Goal: Information Seeking & Learning: Learn about a topic

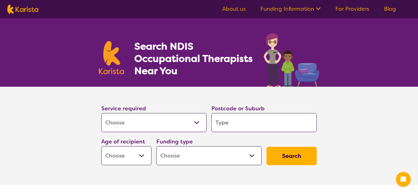
select select "[MEDICAL_DATA]"
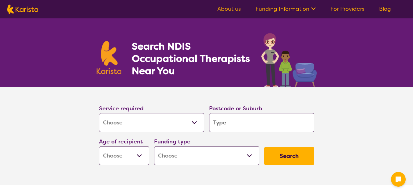
click at [236, 119] on input "search" at bounding box center [261, 122] width 105 height 19
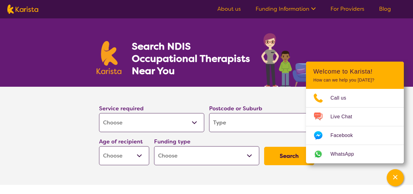
type input "s"
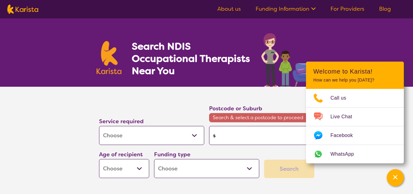
type input "su"
type input "sun"
type input "sunb"
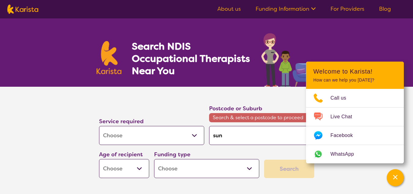
type input "sunb"
type input "sunbu"
type input "sunbur"
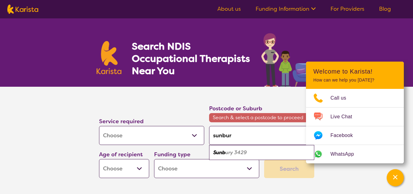
type input "sunbury"
click at [237, 150] on em "3429" at bounding box center [239, 152] width 13 height 6
type input "3429"
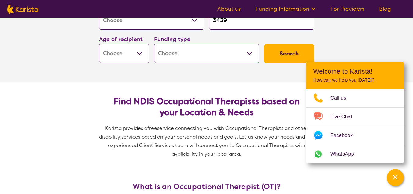
scroll to position [73, 0]
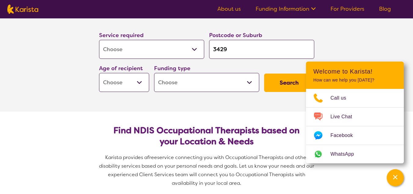
click at [144, 80] on select "Early Childhood - 0 to 9 Child - 10 to 11 Adolescent - 12 to 17 Adult - 18 to 6…" at bounding box center [124, 82] width 50 height 19
select select "AS"
click at [99, 73] on select "Early Childhood - 0 to 9 Child - 10 to 11 Adolescent - 12 to 17 Adult - 18 to 6…" at bounding box center [124, 82] width 50 height 19
select select "AS"
click at [249, 83] on select "Home Care Package (HCP) National Disability Insurance Scheme (NDIS) I don't know" at bounding box center [206, 82] width 105 height 19
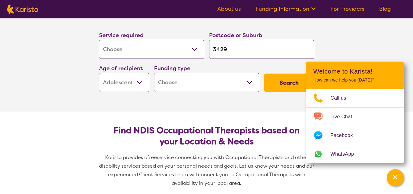
select select "NDIS"
click at [154, 73] on select "Home Care Package (HCP) National Disability Insurance Scheme (NDIS) I don't know" at bounding box center [206, 82] width 105 height 19
select select "NDIS"
click at [283, 84] on button "Search" at bounding box center [289, 82] width 50 height 18
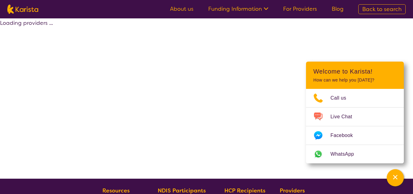
select select "by_score"
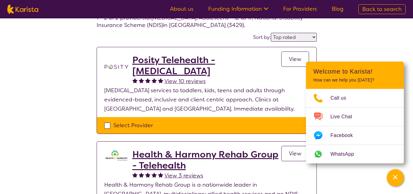
scroll to position [39, 0]
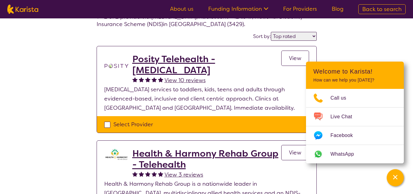
click at [287, 56] on link "View" at bounding box center [295, 57] width 28 height 15
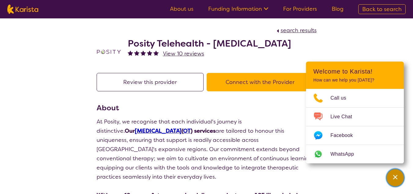
click at [401, 176] on div "Channel Menu" at bounding box center [395, 177] width 12 height 13
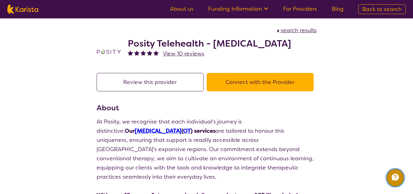
select select "by_score"
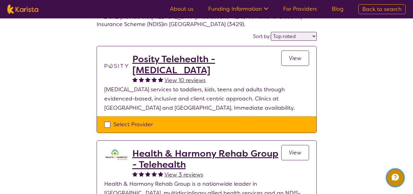
scroll to position [73, 0]
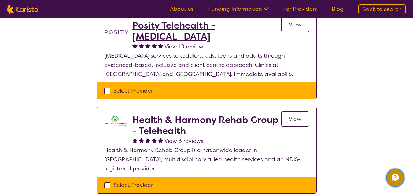
select select "[MEDICAL_DATA]"
select select "AS"
select select "NDIS"
select select "[MEDICAL_DATA]"
select select "AS"
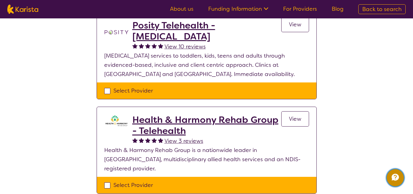
select select "NDIS"
